Goal: Task Accomplishment & Management: Manage account settings

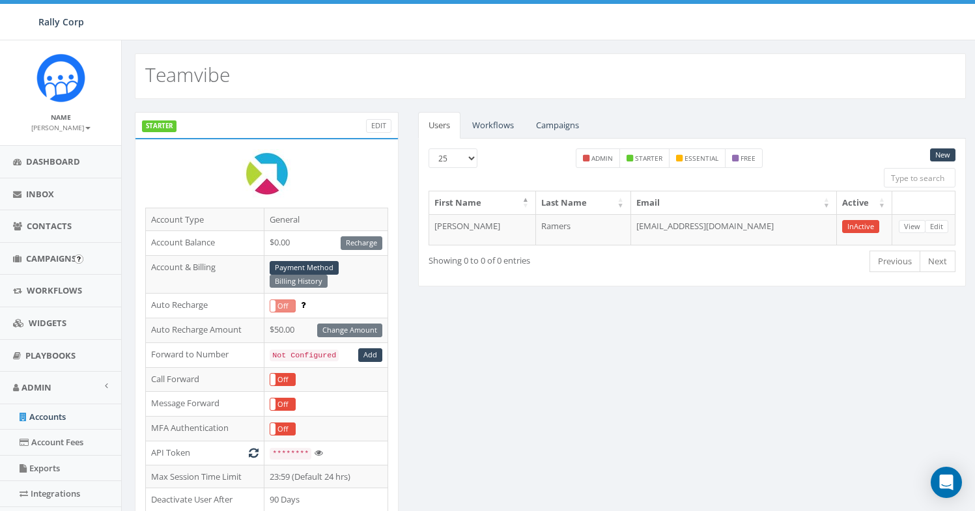
click at [52, 255] on span "Campaigns" at bounding box center [51, 259] width 50 height 12
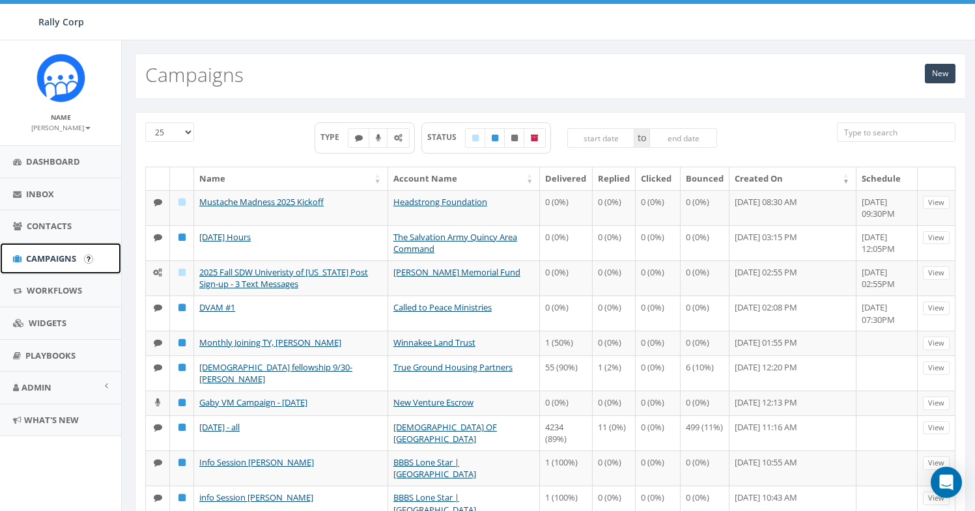
click at [59, 257] on span "Campaigns" at bounding box center [51, 259] width 50 height 12
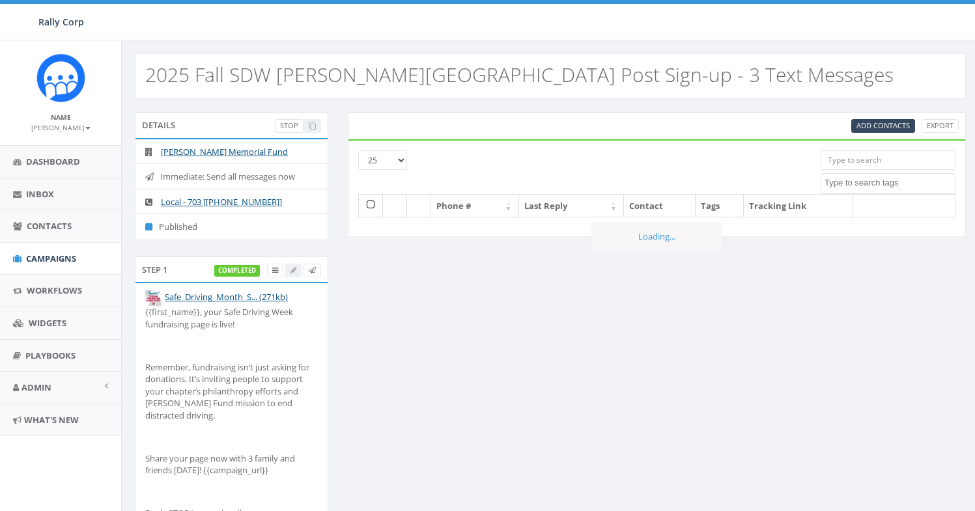
select select
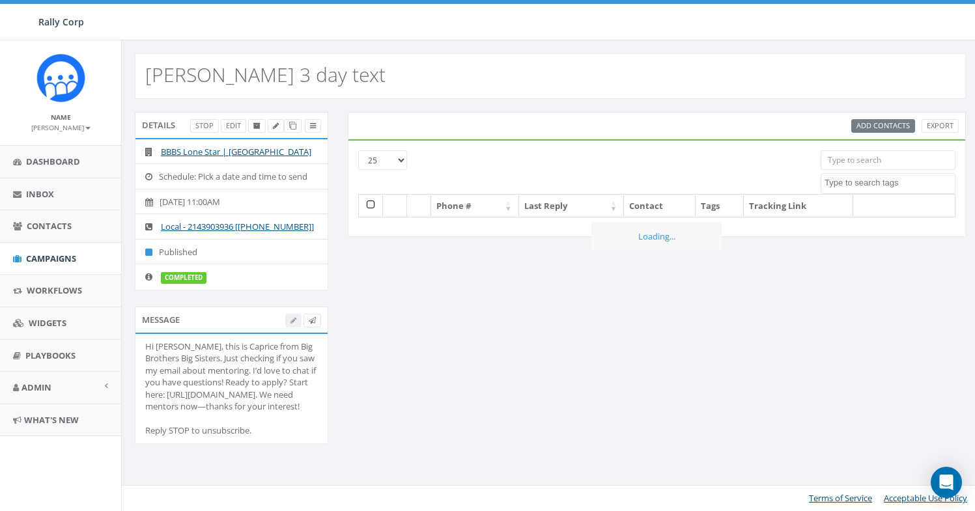
select select
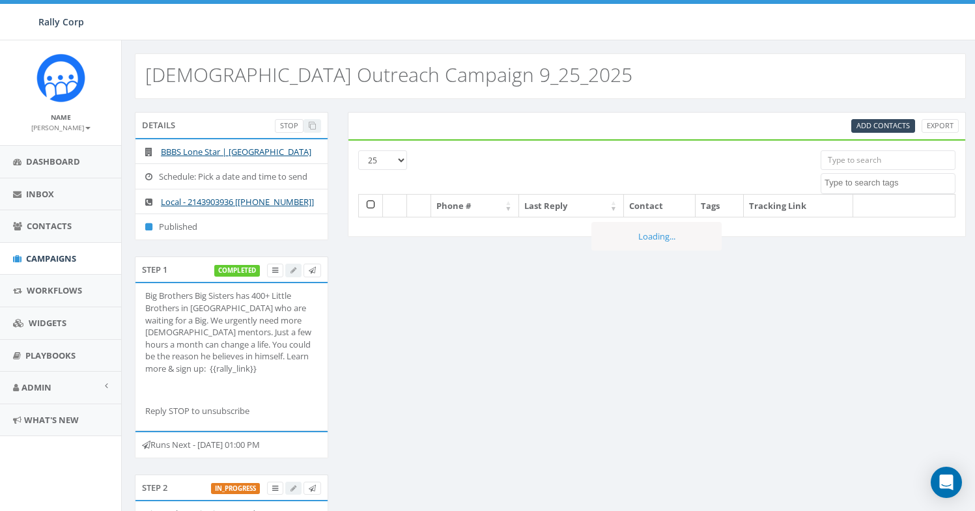
select select
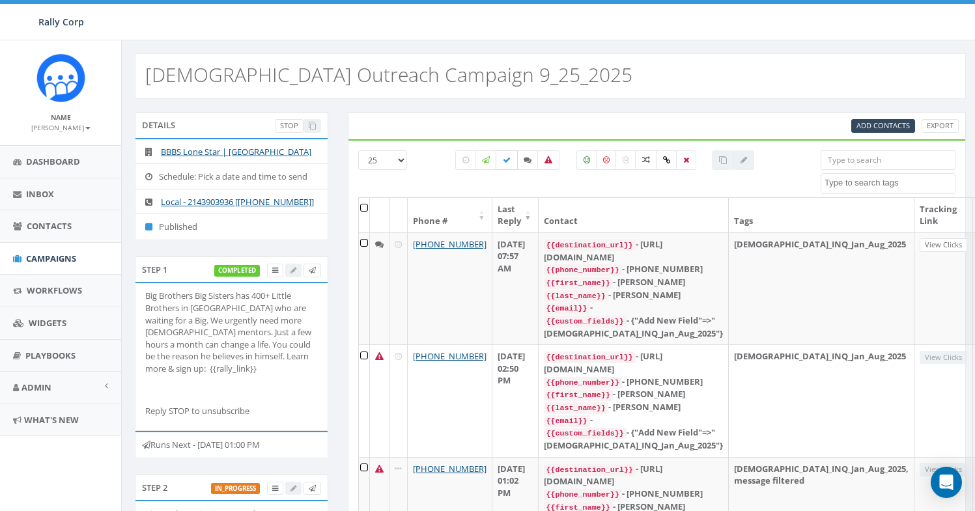
click at [505, 161] on icon at bounding box center [507, 160] width 8 height 8
checkbox input "true"
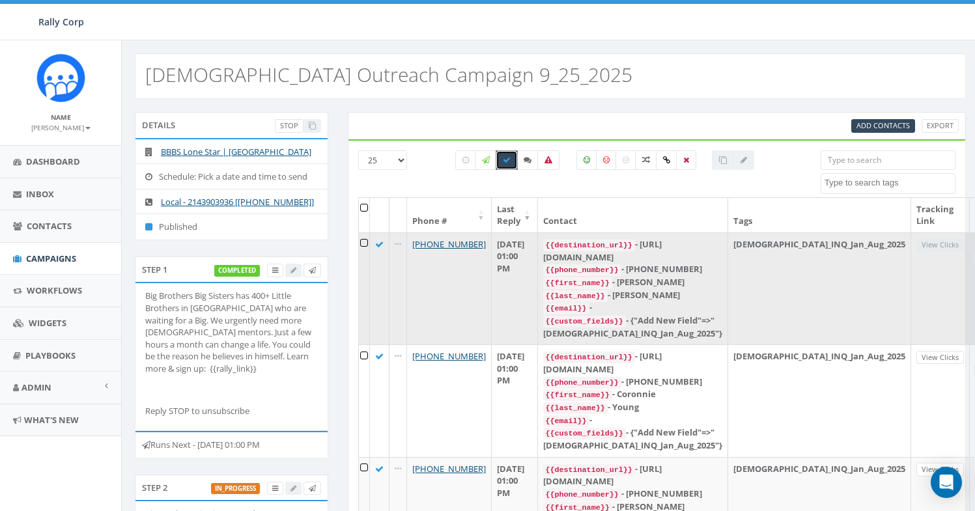
click at [974, 246] on link "Reply" at bounding box center [989, 245] width 29 height 14
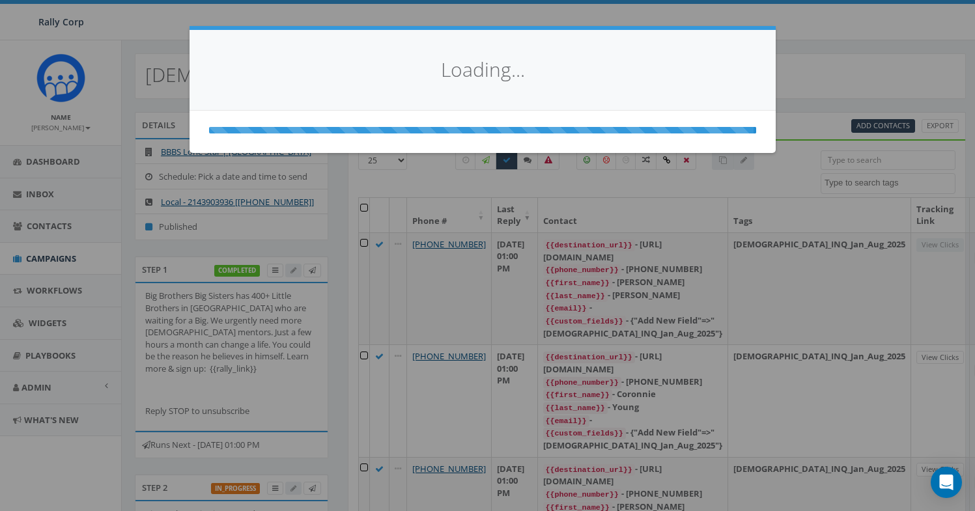
select select
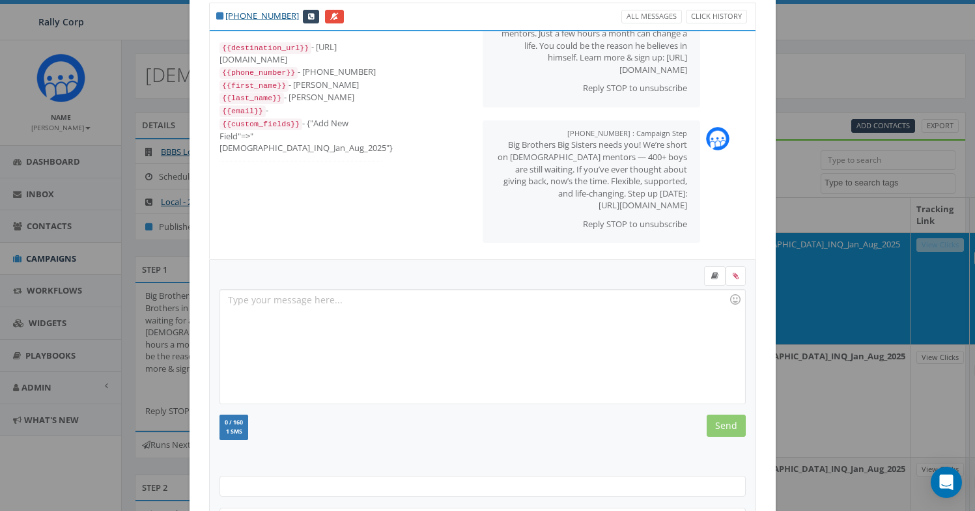
scroll to position [141, 0]
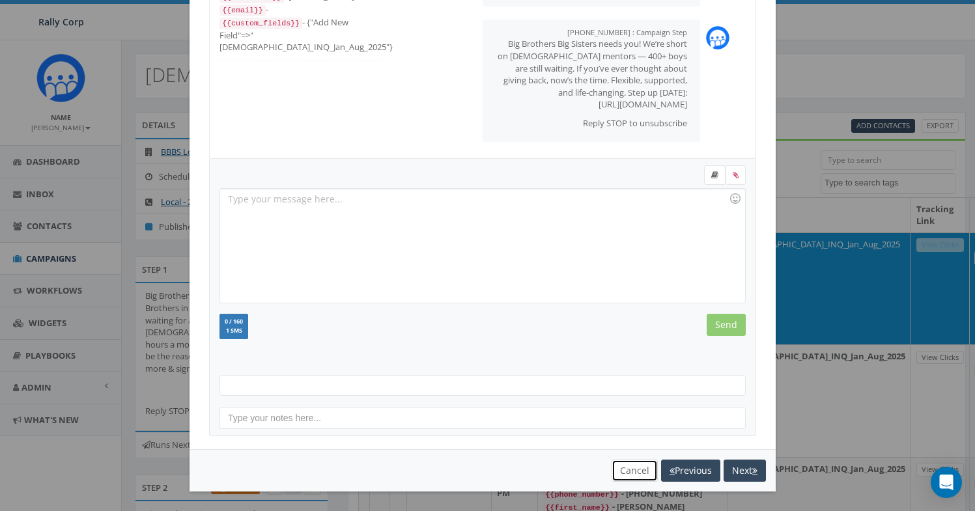
click at [620, 466] on button "Cancel" at bounding box center [634, 471] width 46 height 22
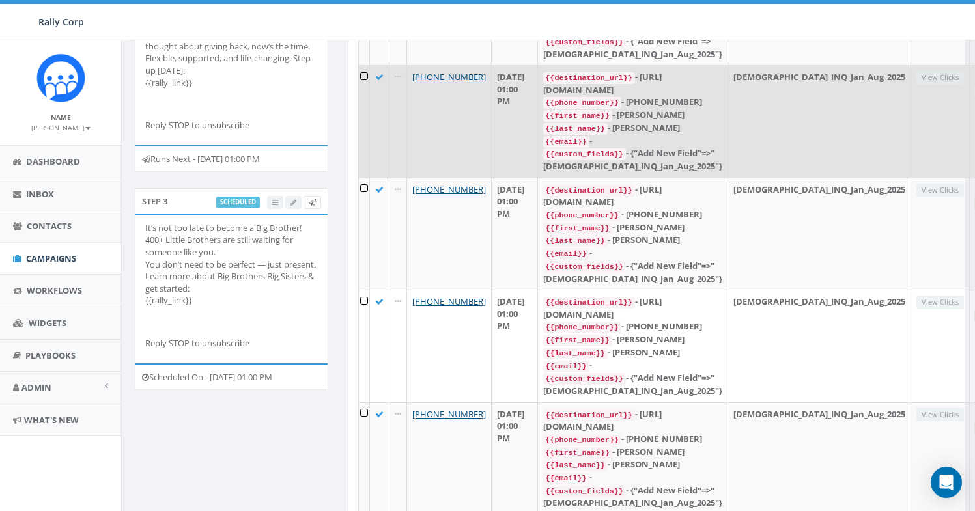
scroll to position [506, 0]
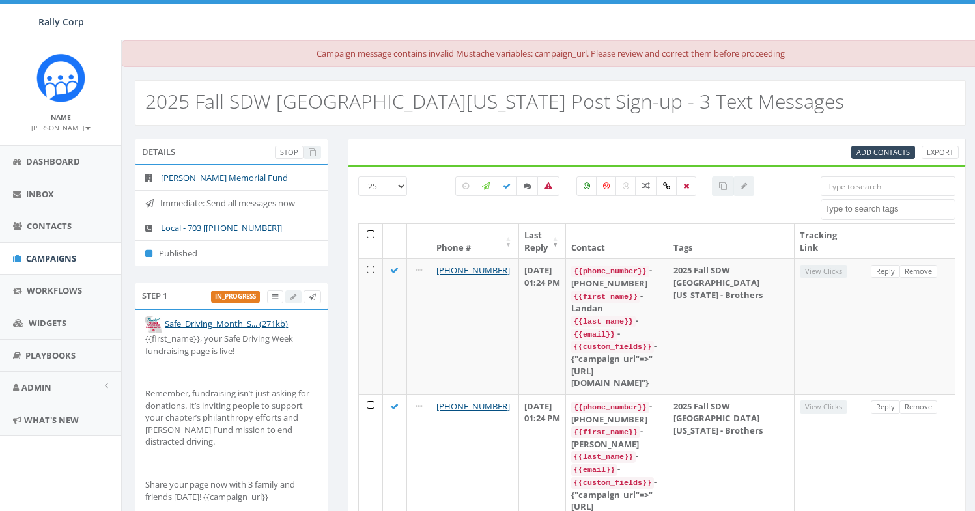
select select
click at [504, 192] on label at bounding box center [506, 186] width 22 height 20
click at [510, 191] on label at bounding box center [506, 186] width 22 height 20
checkbox input "false"
